Goal: Transaction & Acquisition: Purchase product/service

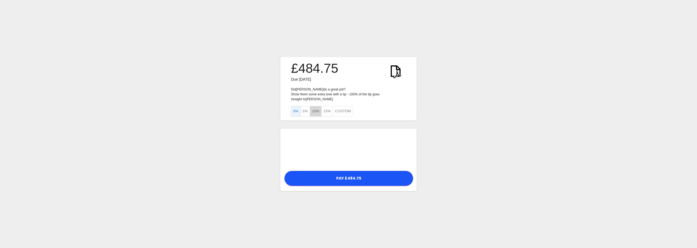
click at [311, 109] on button "10%" at bounding box center [316, 111] width 12 height 11
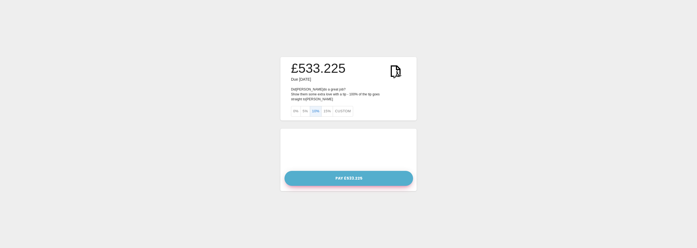
click at [358, 172] on button "Pay £533.225" at bounding box center [349, 178] width 129 height 15
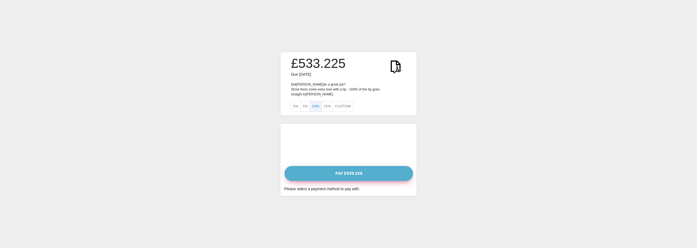
click at [354, 171] on button "Pay £533.225" at bounding box center [349, 173] width 129 height 15
click at [330, 171] on button "Pay £533.225" at bounding box center [349, 173] width 129 height 15
